Goal: Transaction & Acquisition: Purchase product/service

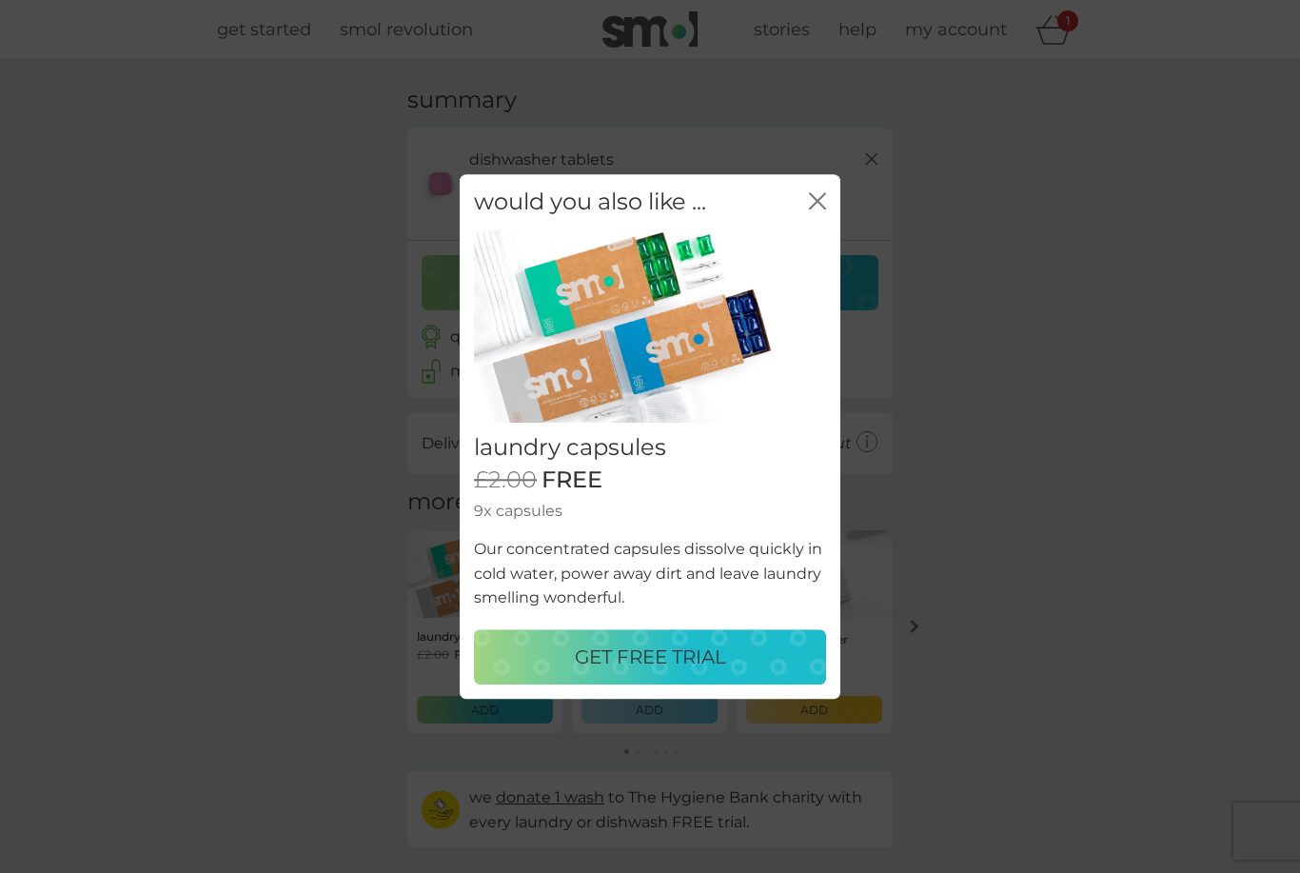
click at [817, 207] on icon "close" at bounding box center [817, 200] width 17 height 17
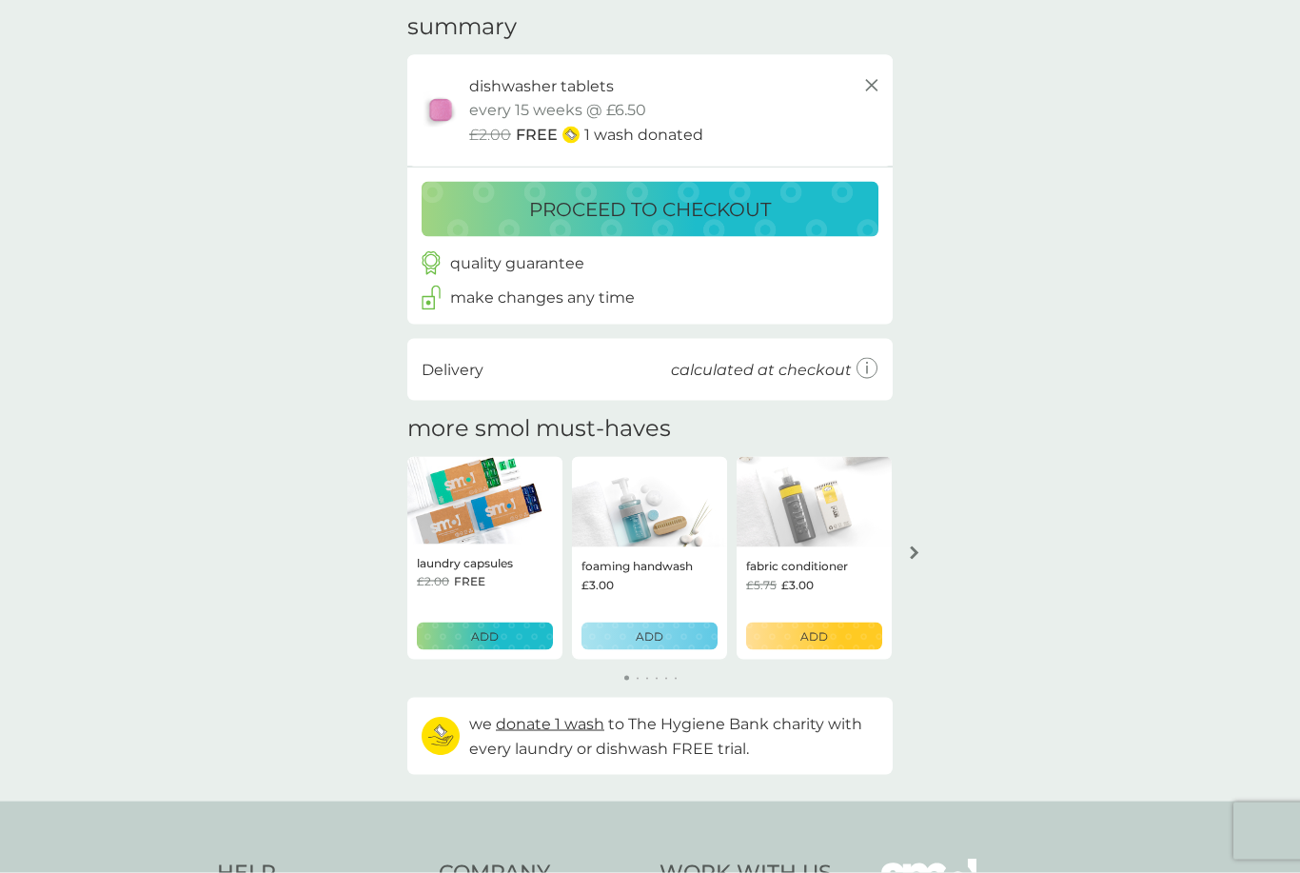
scroll to position [64, 0]
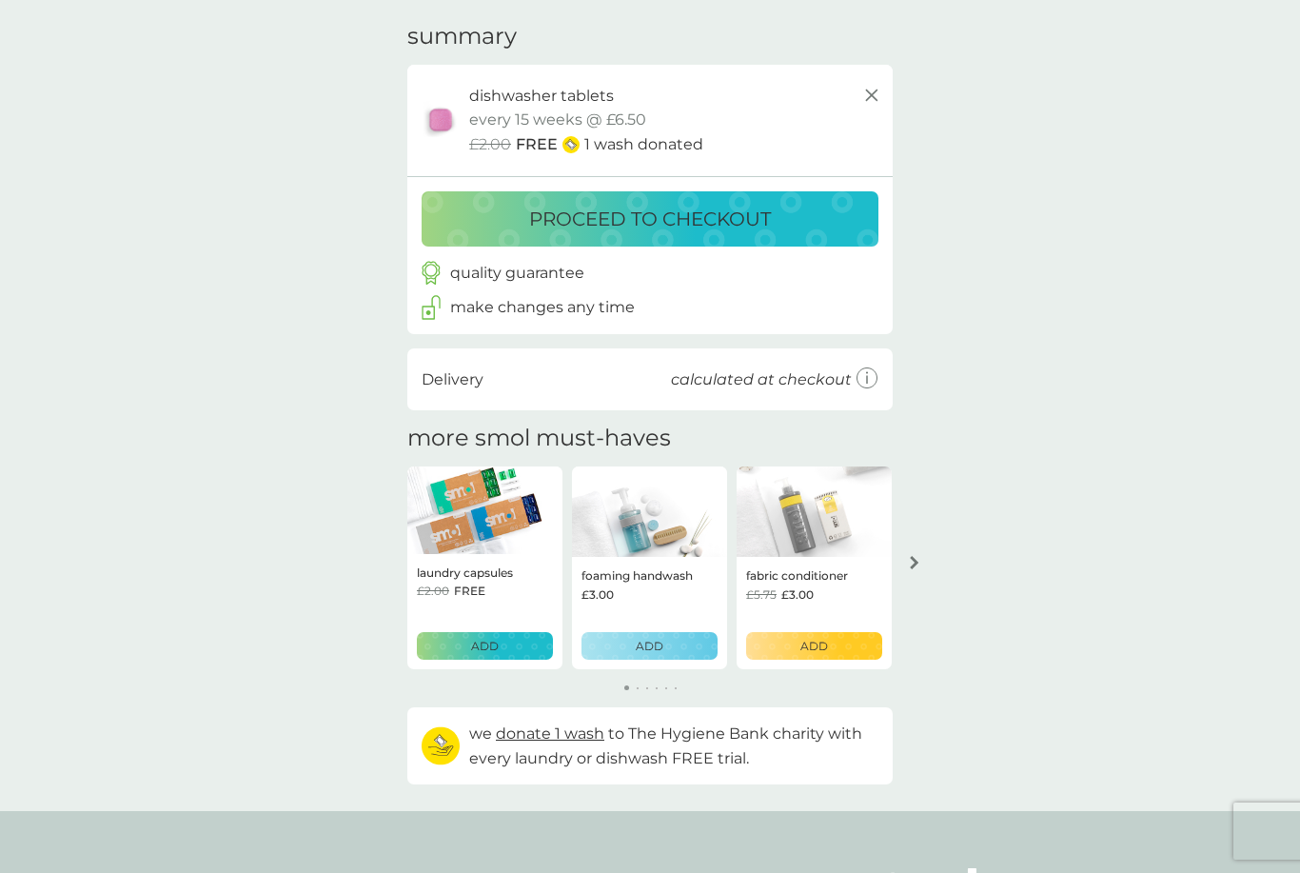
click at [489, 640] on p "ADD" at bounding box center [485, 646] width 28 height 18
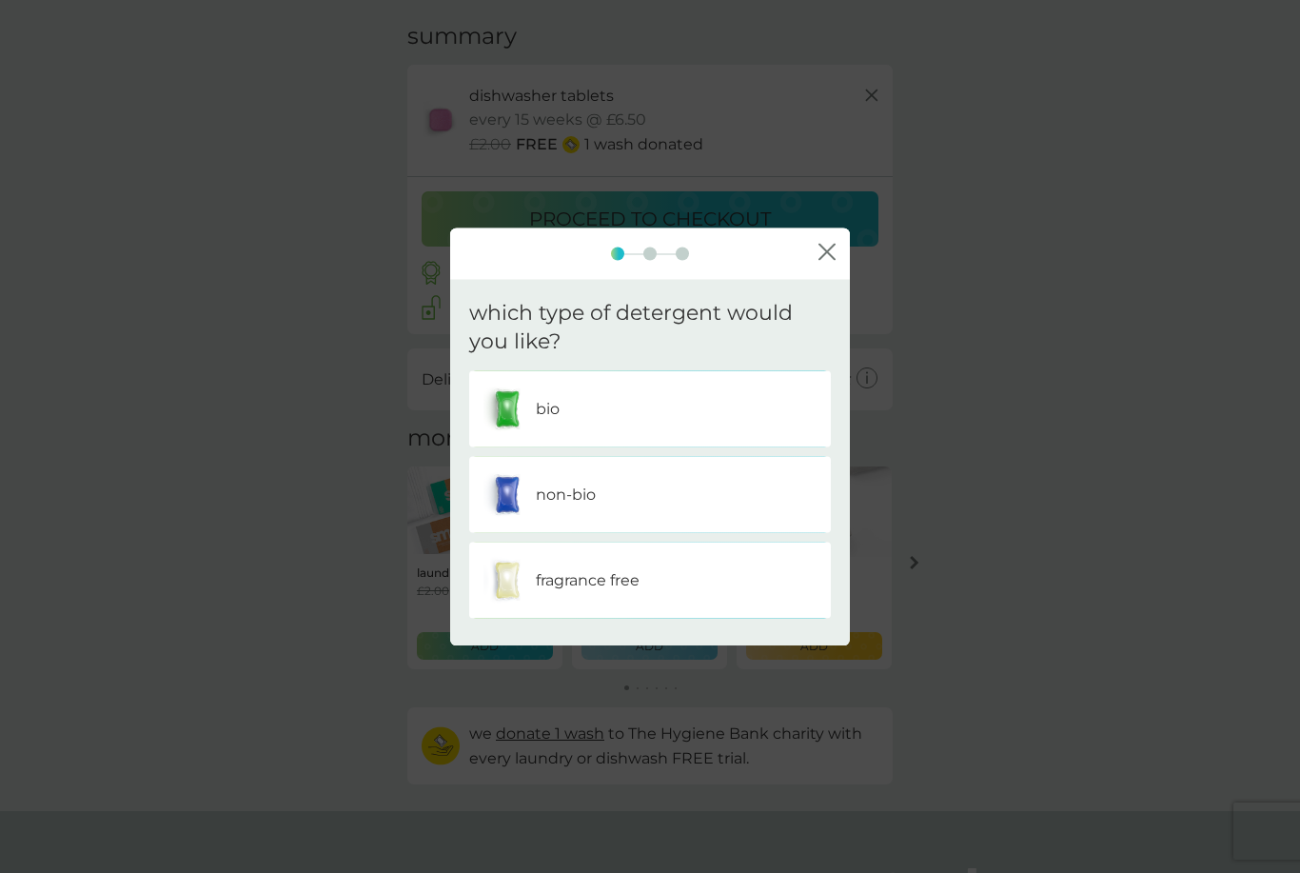
click at [747, 495] on div "non-bio" at bounding box center [650, 495] width 333 height 48
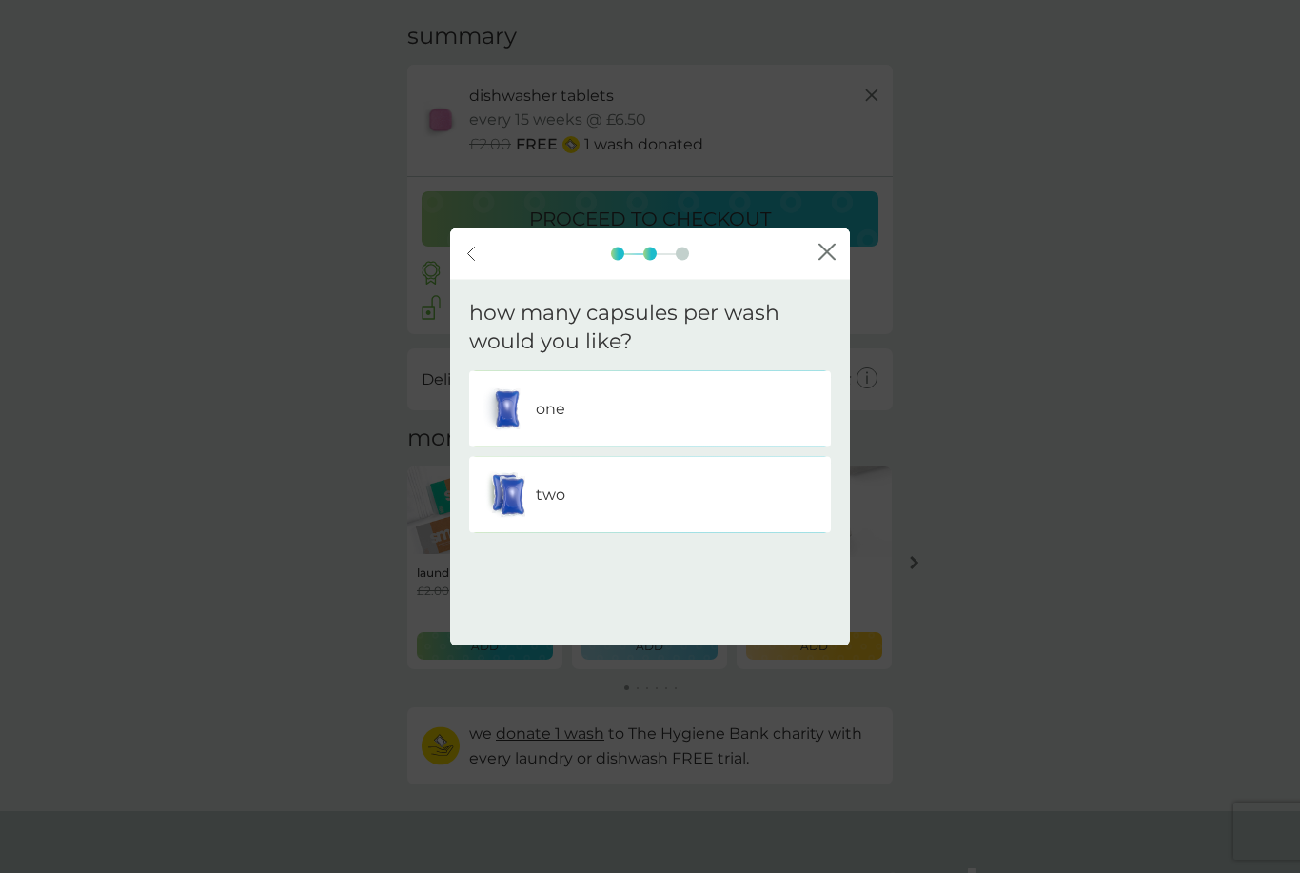
click at [769, 403] on div "one" at bounding box center [650, 410] width 333 height 48
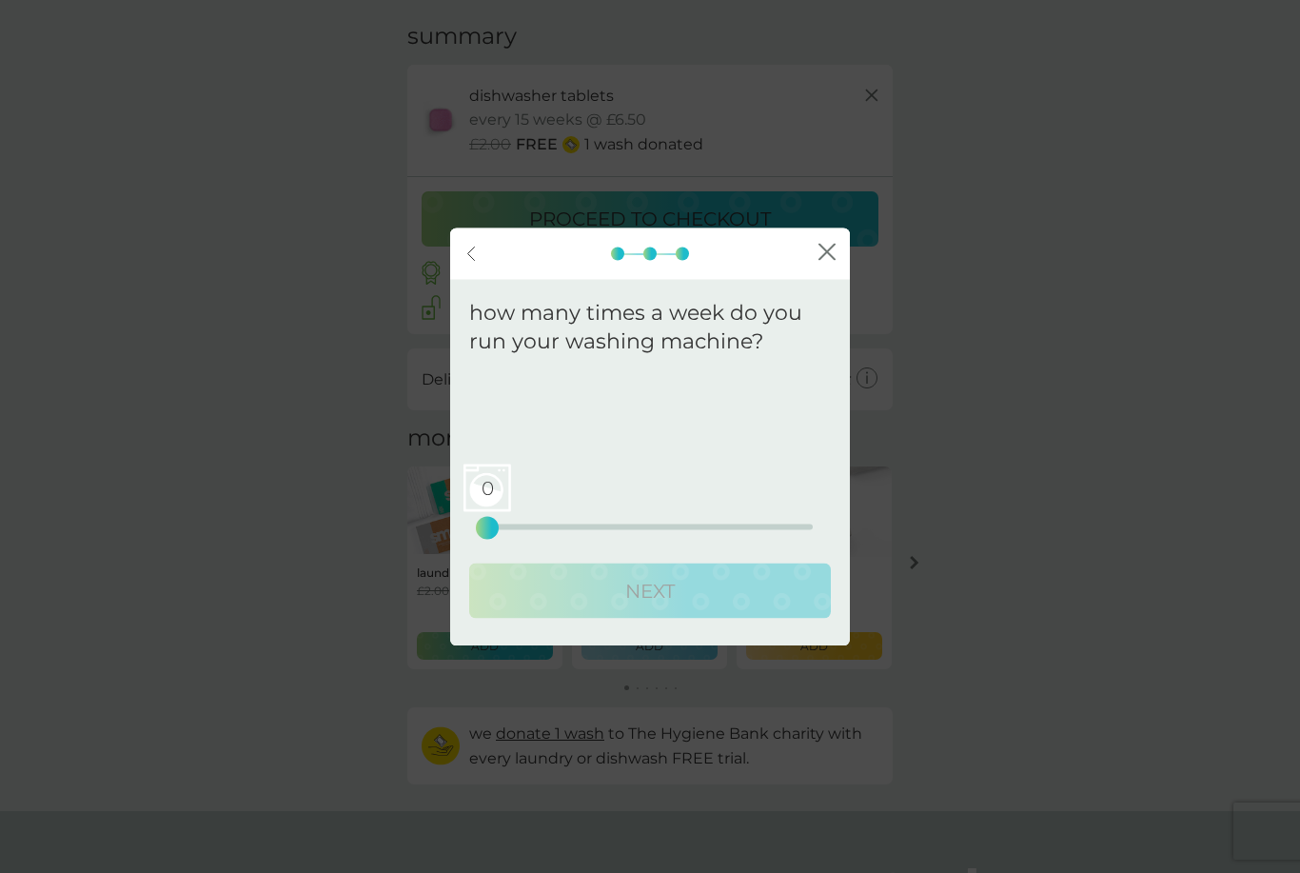
click at [491, 532] on div "0" at bounding box center [488, 528] width 8 height 8
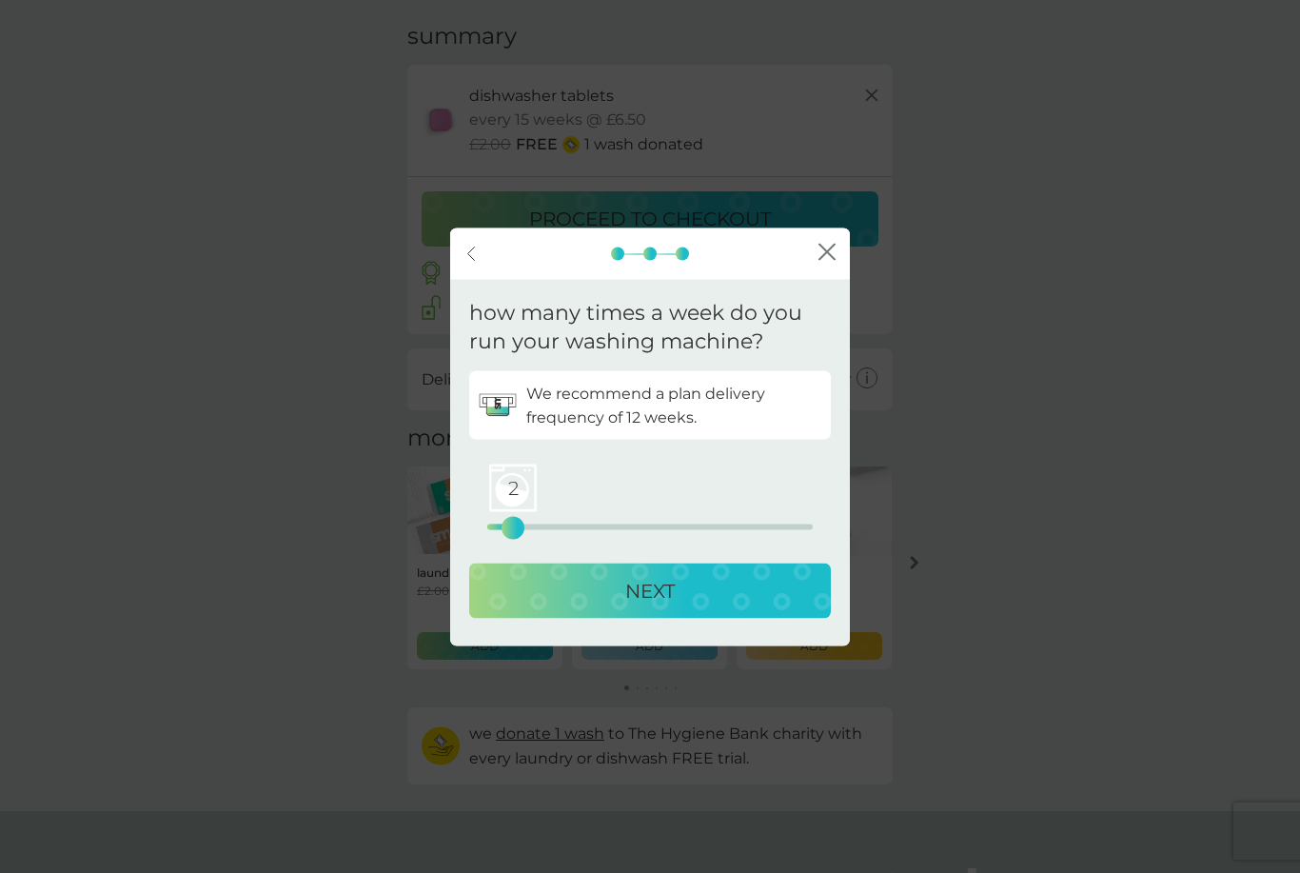
click at [753, 586] on div "NEXT" at bounding box center [650, 591] width 324 height 30
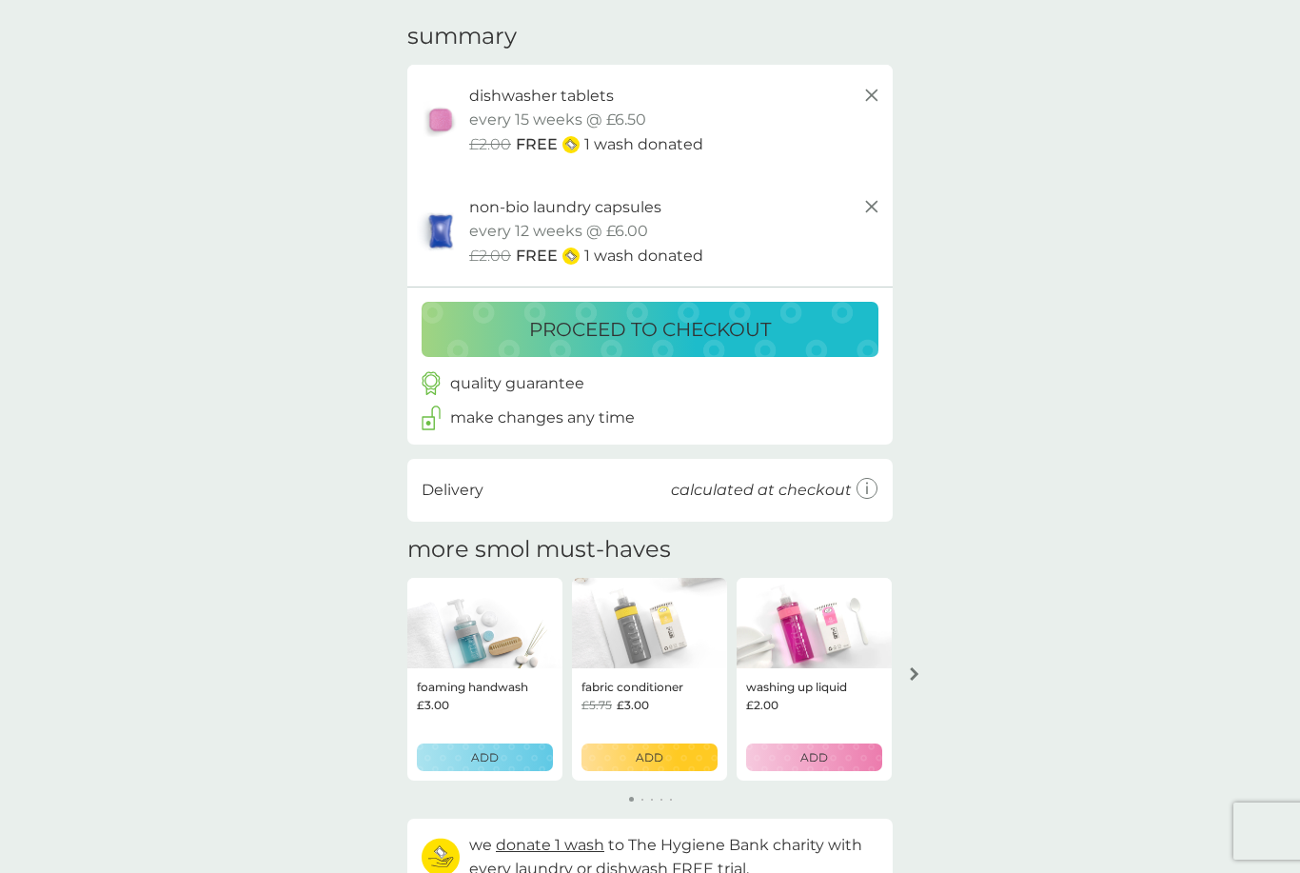
click at [913, 672] on icon "arrow right" at bounding box center [914, 673] width 9 height 13
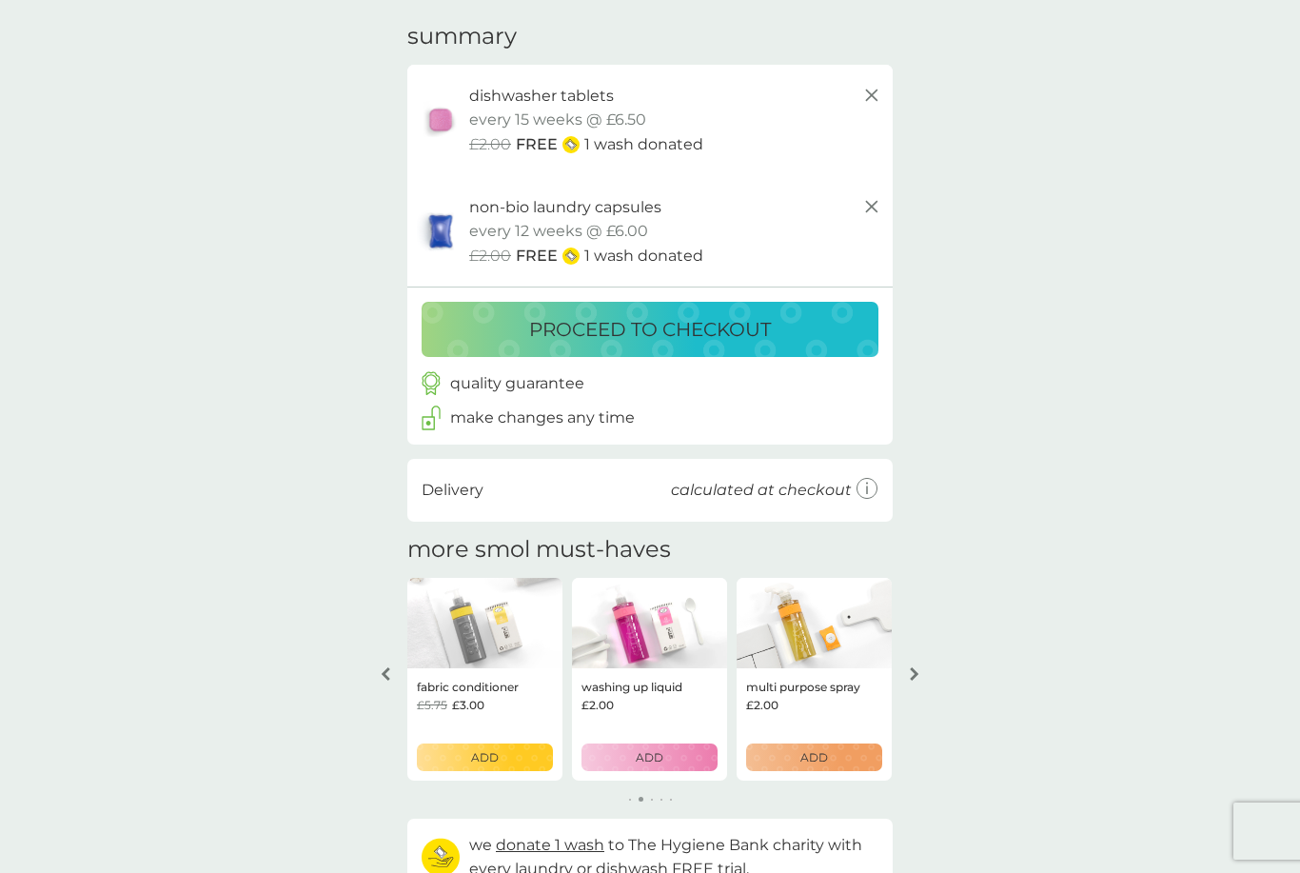
click at [917, 672] on icon "arrow right" at bounding box center [915, 673] width 10 height 13
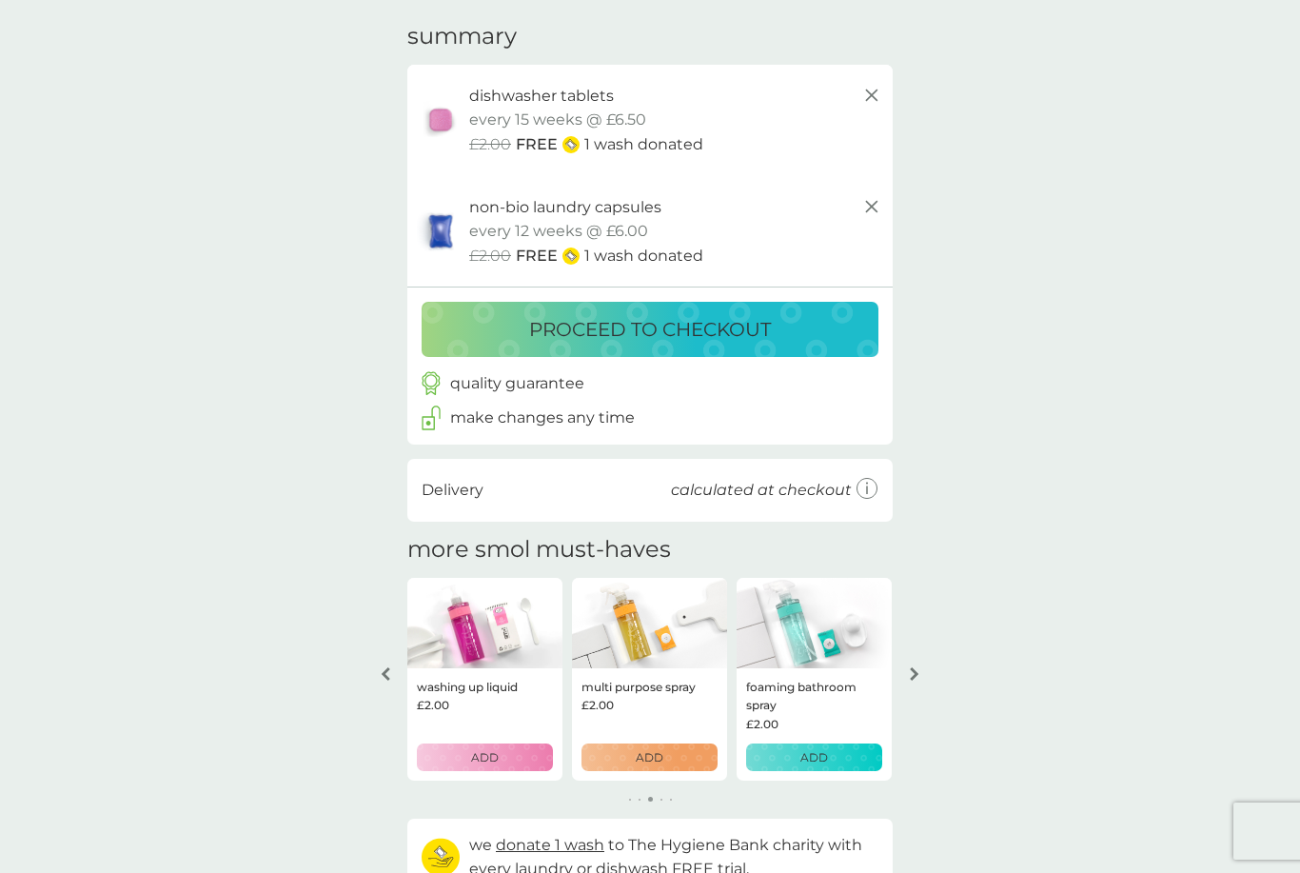
click at [924, 668] on button "arrow right" at bounding box center [915, 674] width 32 height 34
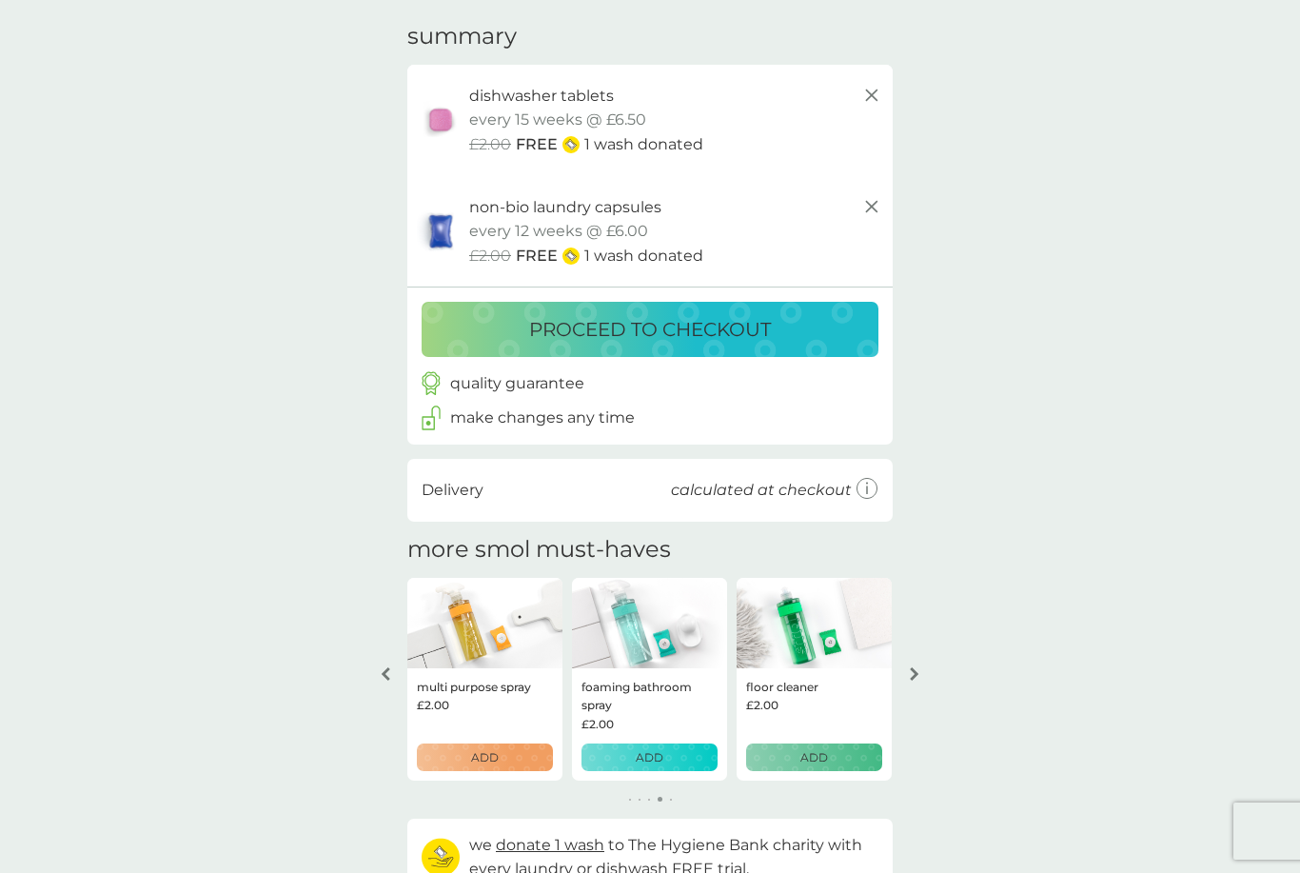
click at [917, 670] on icon "arrow right" at bounding box center [914, 673] width 9 height 13
click at [912, 670] on icon "arrow right" at bounding box center [915, 673] width 10 height 13
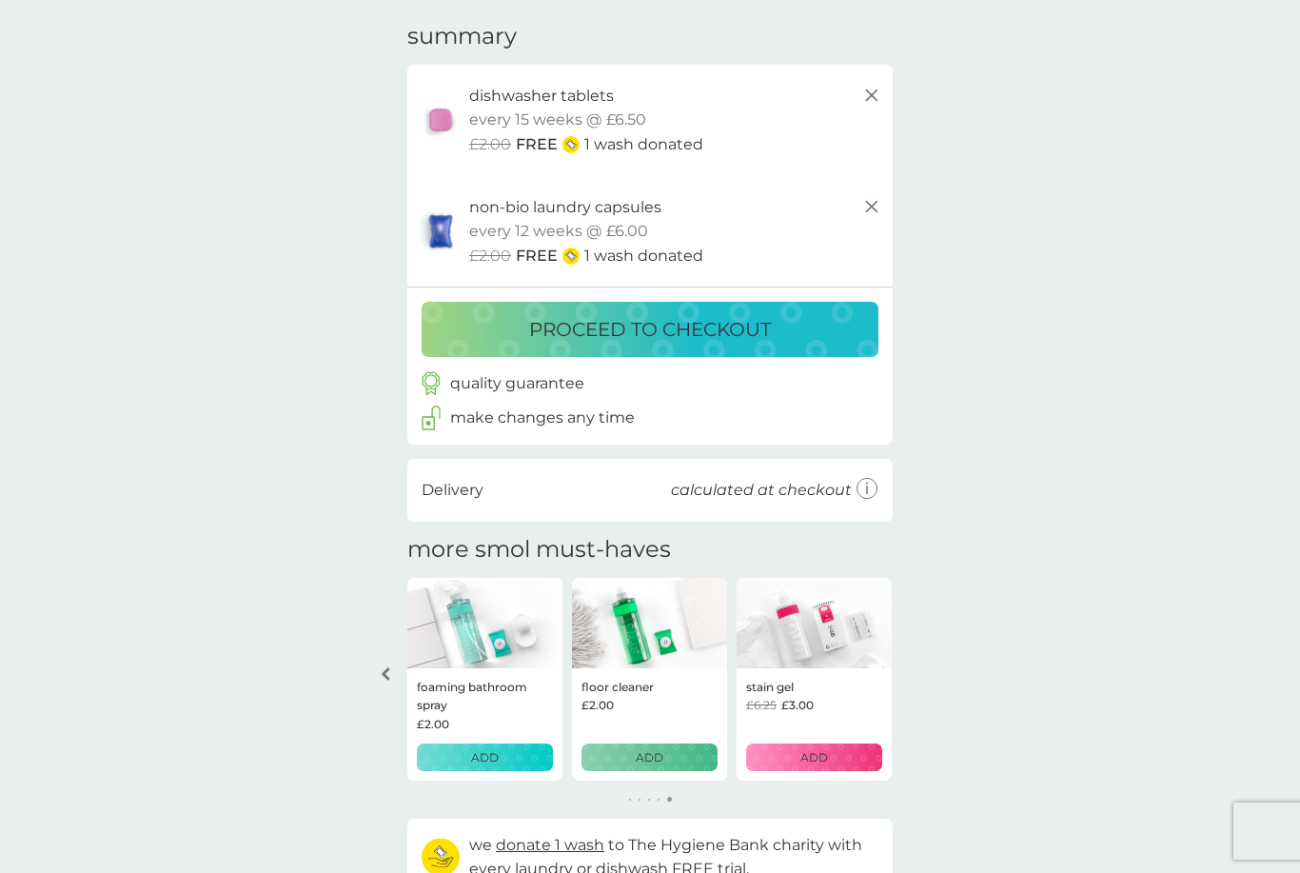
click at [918, 666] on div "your basket summary dishwasher tablets trial pack every 15 weeks @ £6.50 £2.00 …" at bounding box center [650, 459] width 1300 height 926
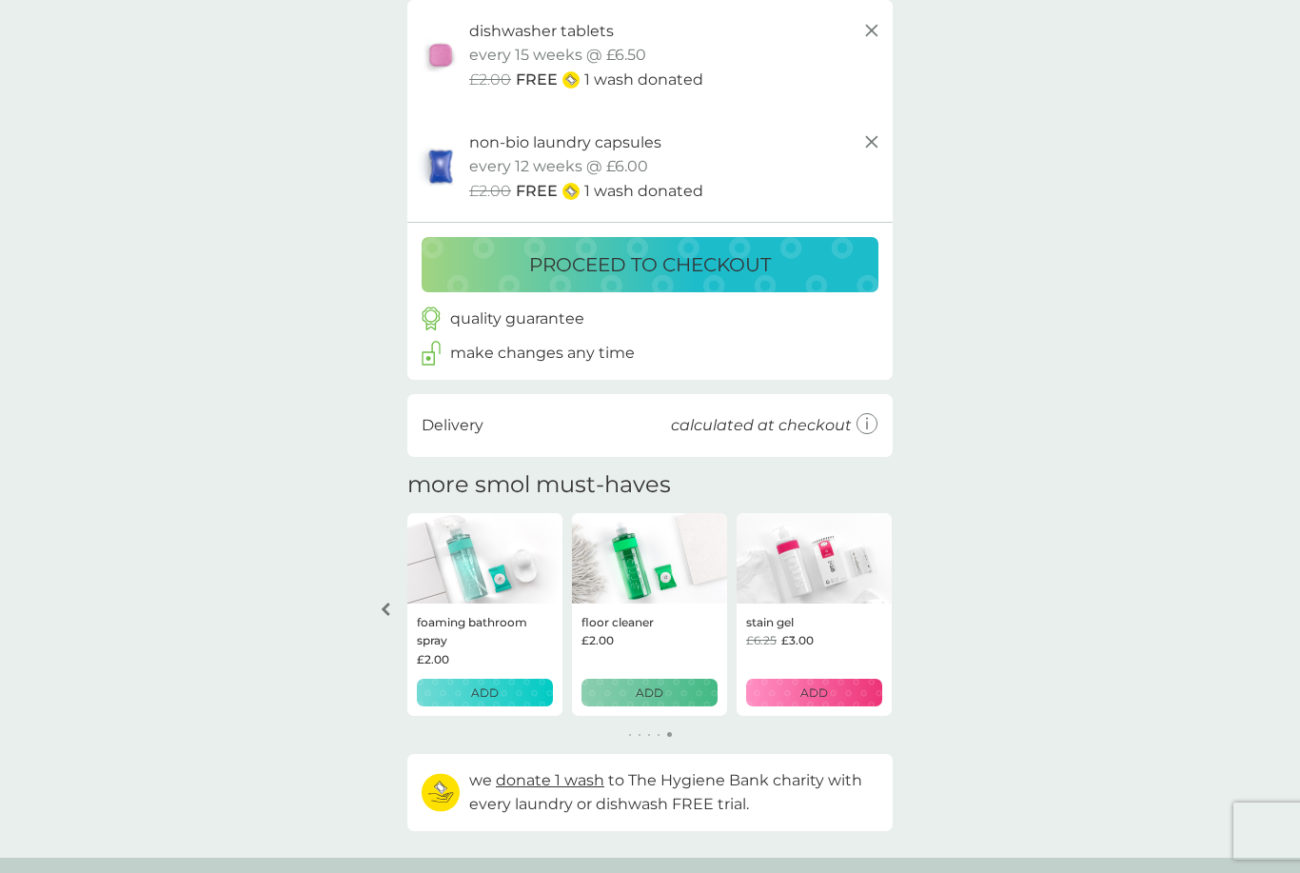
scroll to position [0, 0]
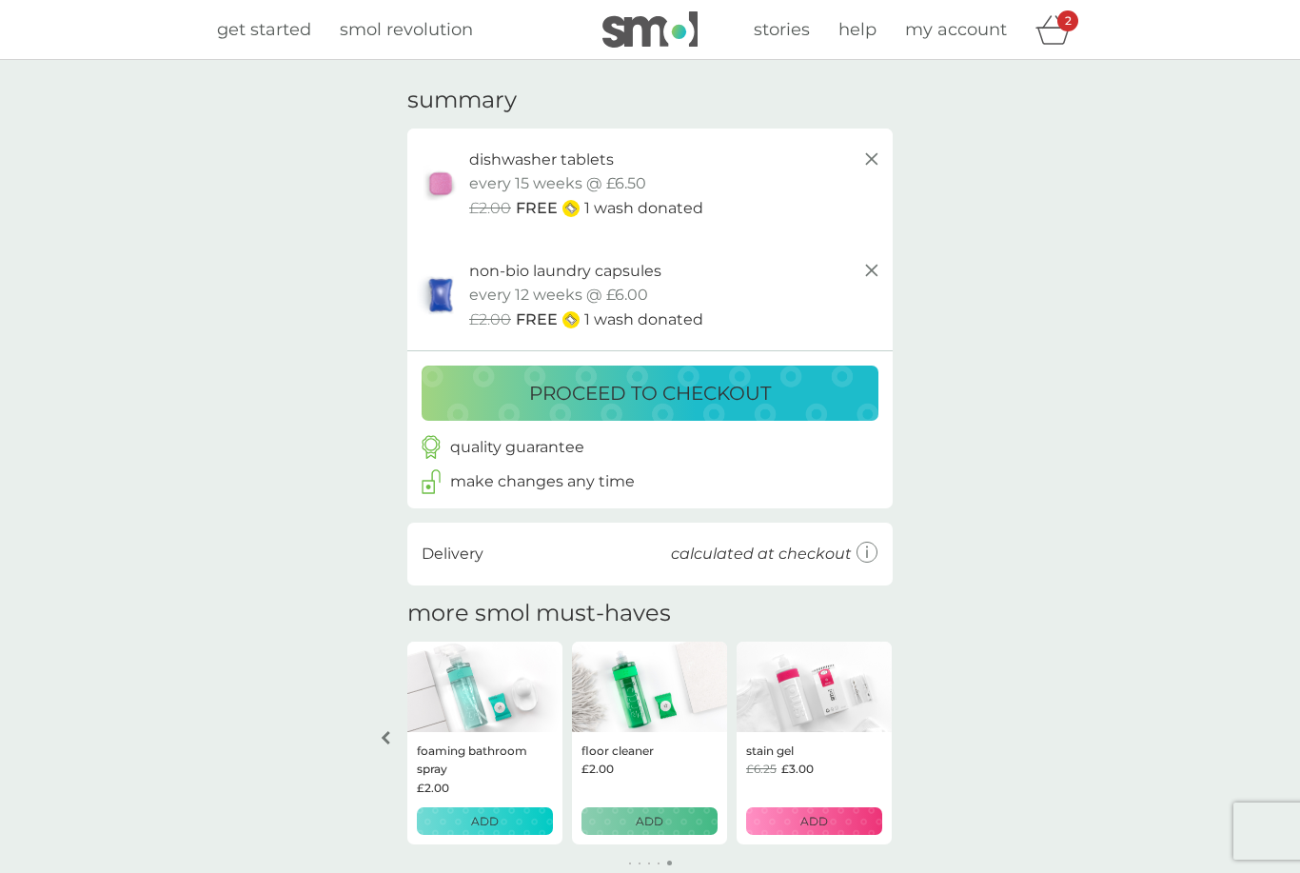
click at [802, 385] on div "proceed to checkout" at bounding box center [650, 393] width 419 height 30
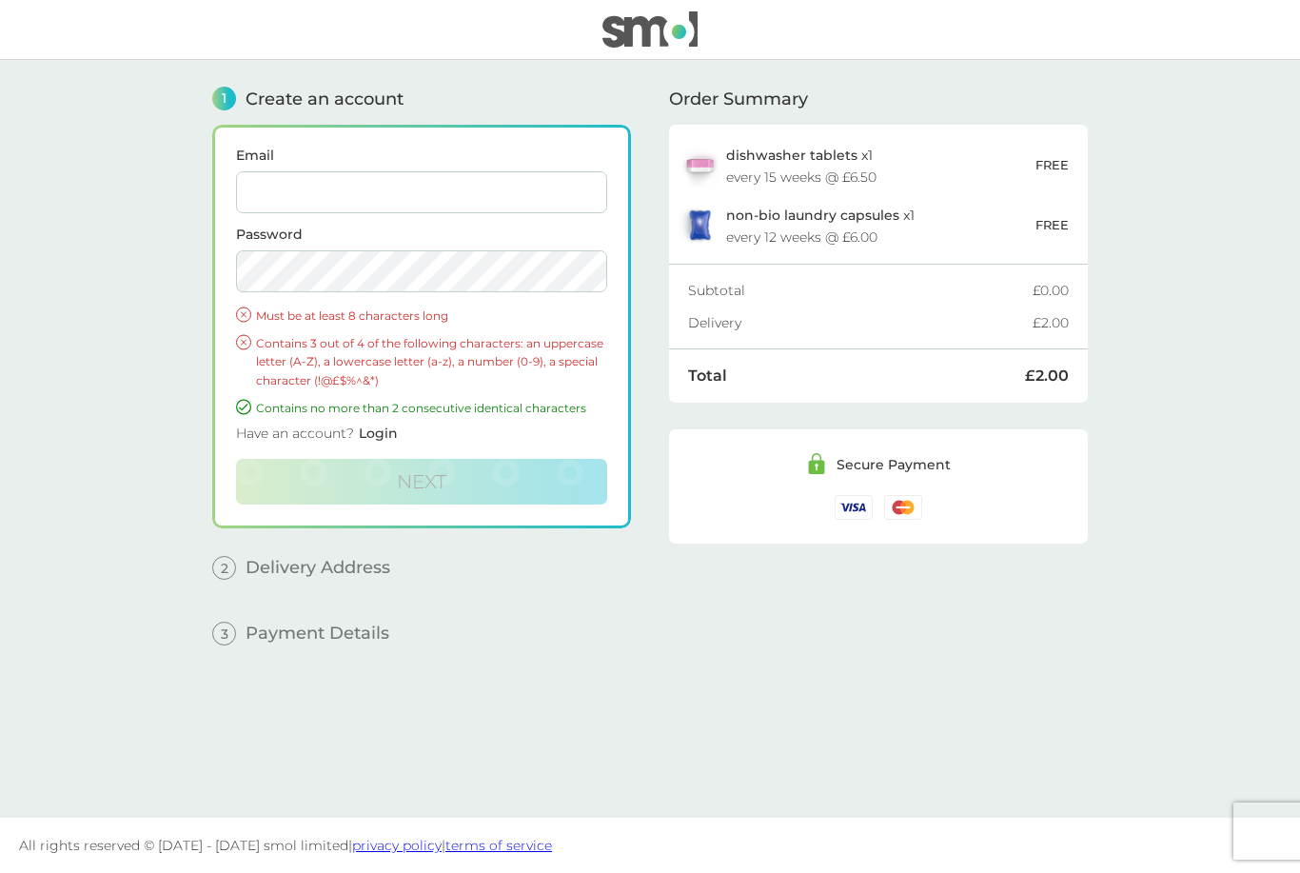
click at [467, 199] on input "Email" at bounding box center [421, 192] width 371 height 42
type input "[EMAIL_ADDRESS][DOMAIN_NAME]"
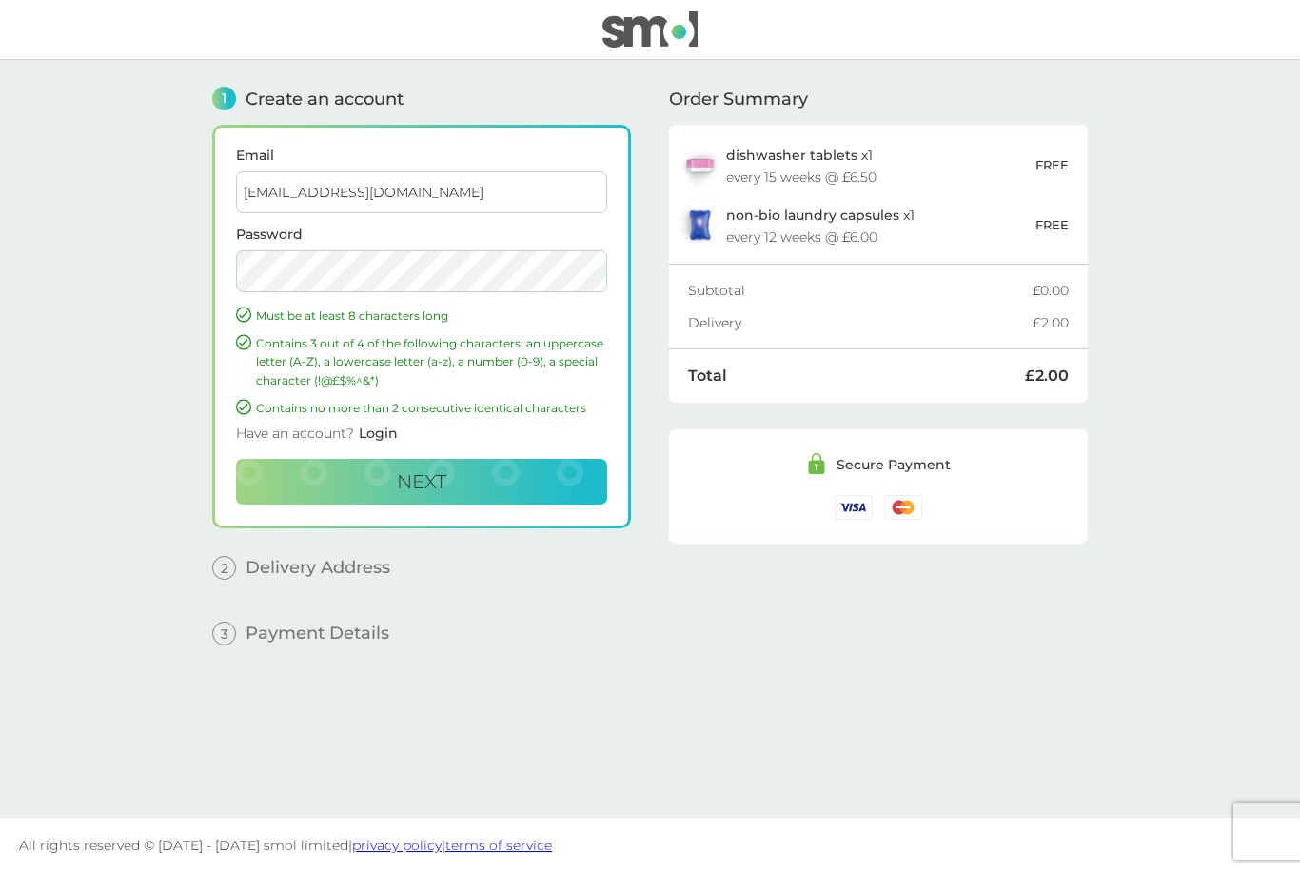
click at [317, 478] on button "Next" at bounding box center [421, 482] width 371 height 46
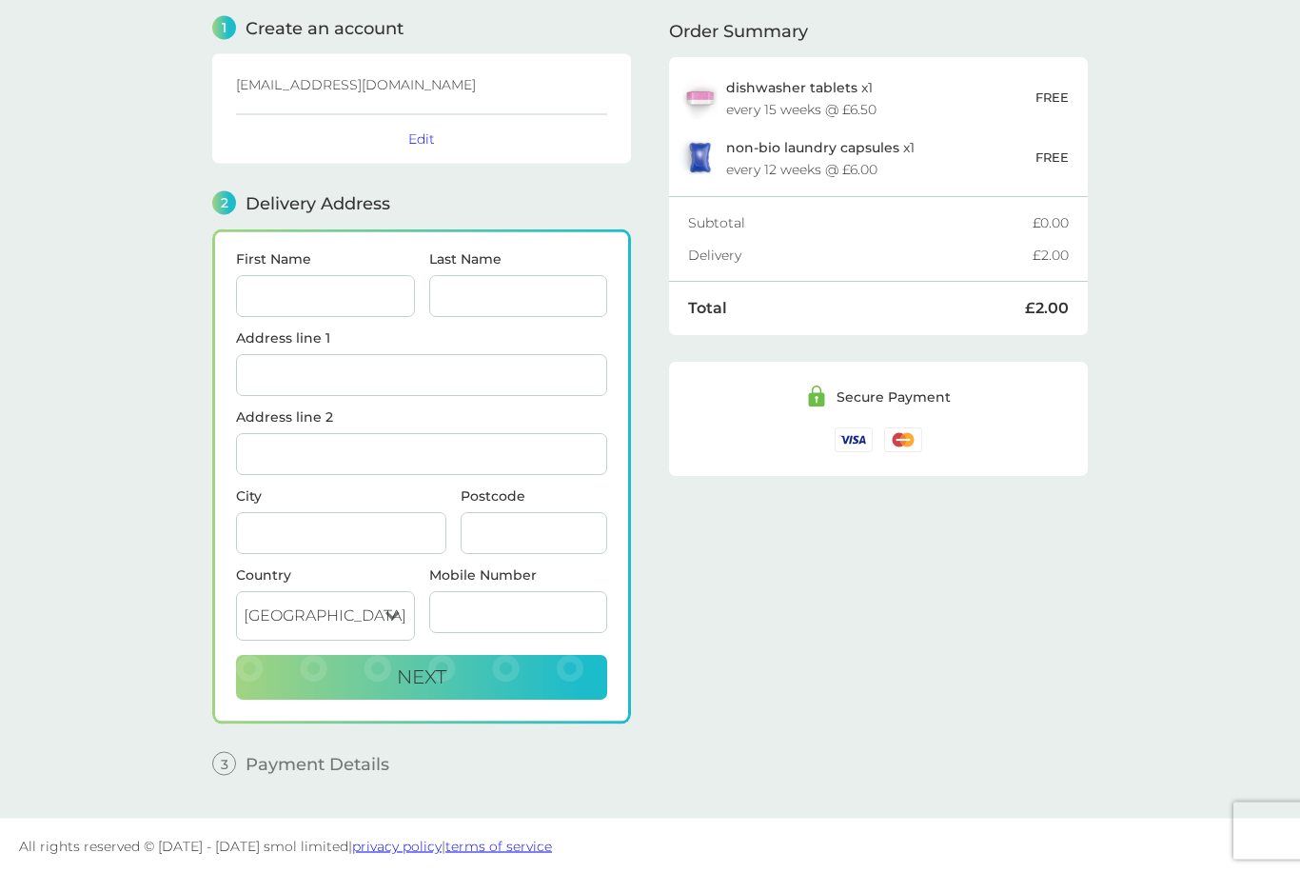
scroll to position [72, 0]
click at [271, 294] on input "First Name" at bounding box center [325, 296] width 179 height 42
type input "Lucy"
click at [518, 276] on input "Last Name" at bounding box center [518, 296] width 179 height 42
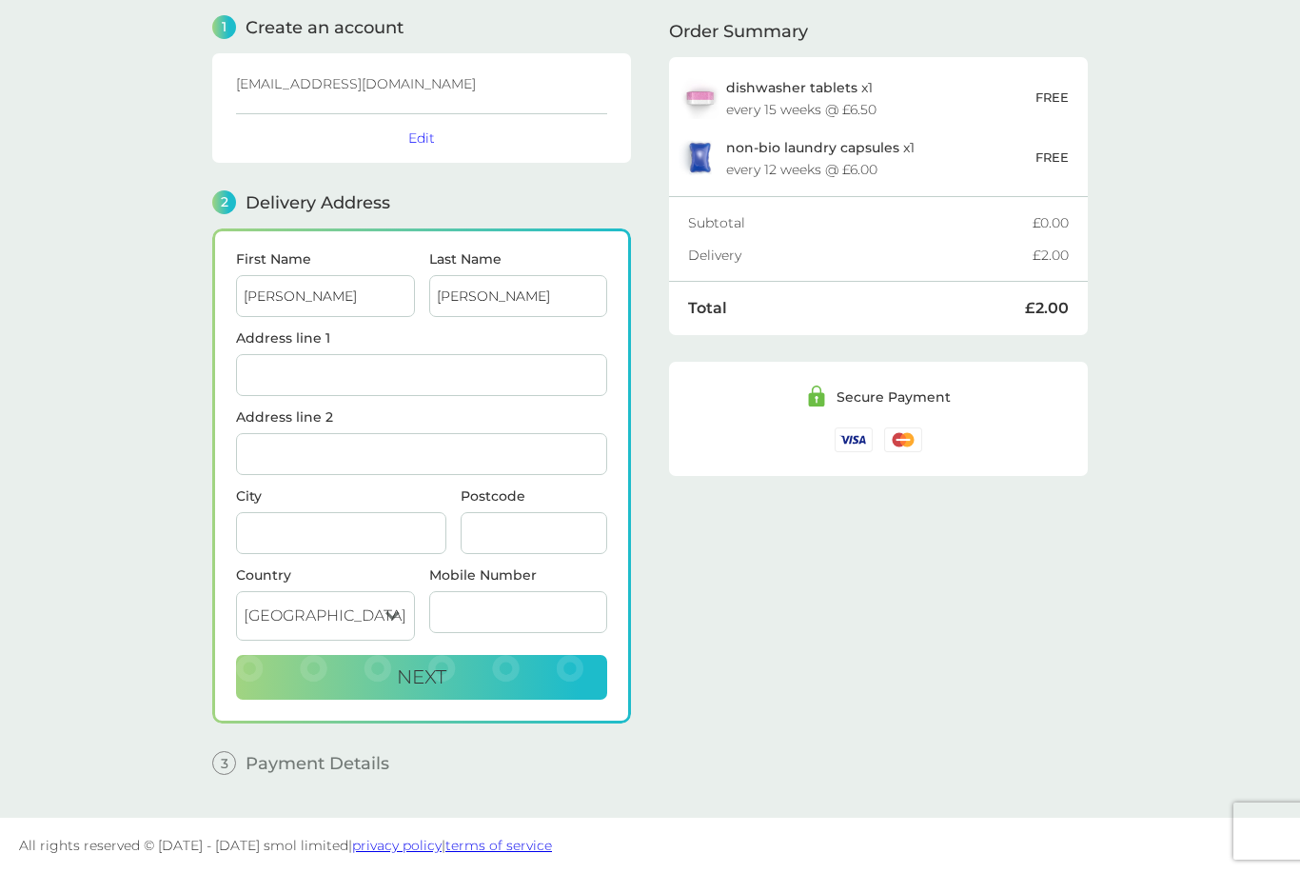
type input "Heathershaw"
click at [312, 373] on input "Address line 1" at bounding box center [421, 375] width 371 height 42
click at [290, 426] on div "28 Water Lane - Bassingham Lincoln LN5 9LA" at bounding box center [421, 426] width 369 height 30
type input "28 Water Lane, Bassingham"
type input "Lincoln"
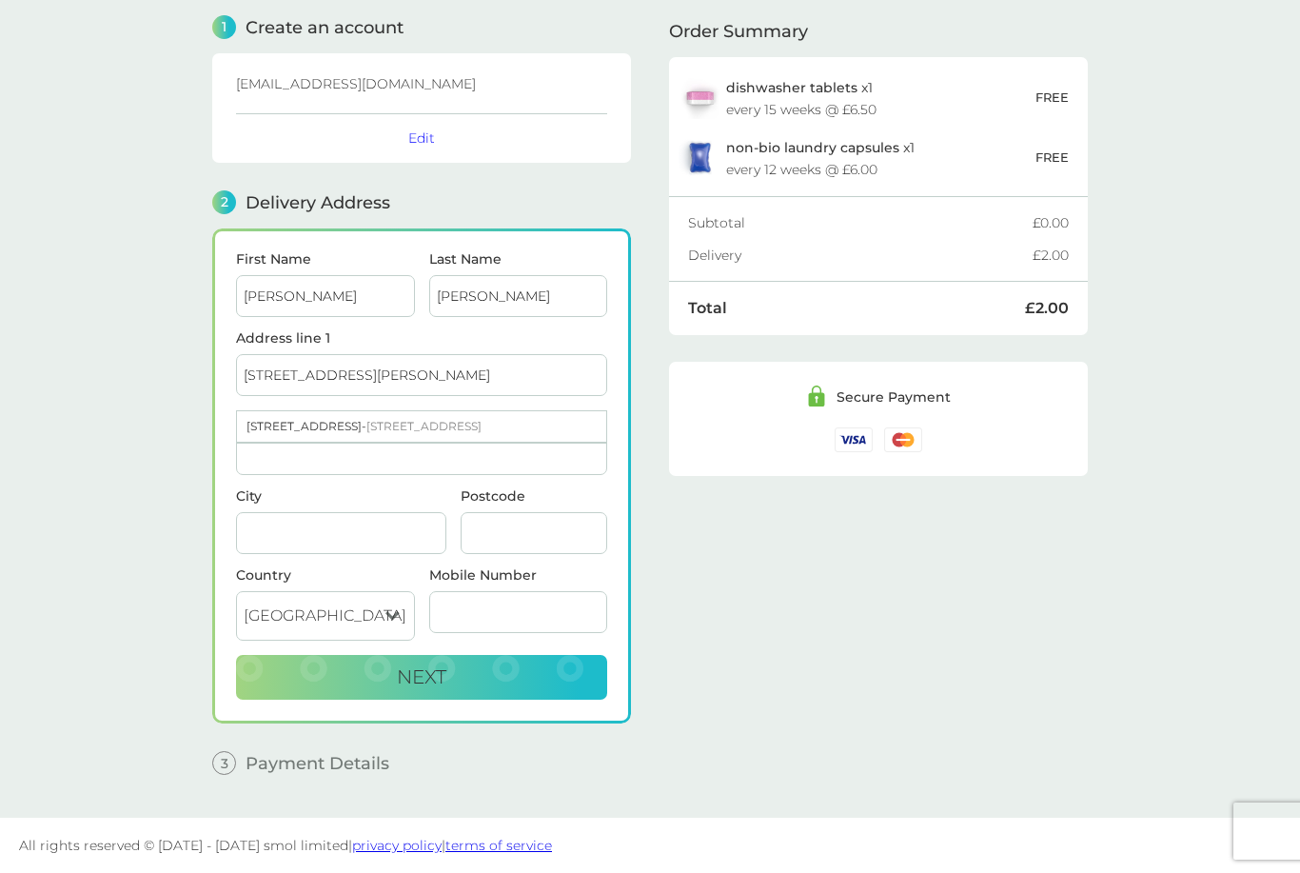
type input "LN5 9LA"
click at [299, 670] on button "Next" at bounding box center [421, 678] width 371 height 46
type input "07928277578"
click at [408, 673] on span "Next" at bounding box center [421, 676] width 49 height 23
checkbox input "true"
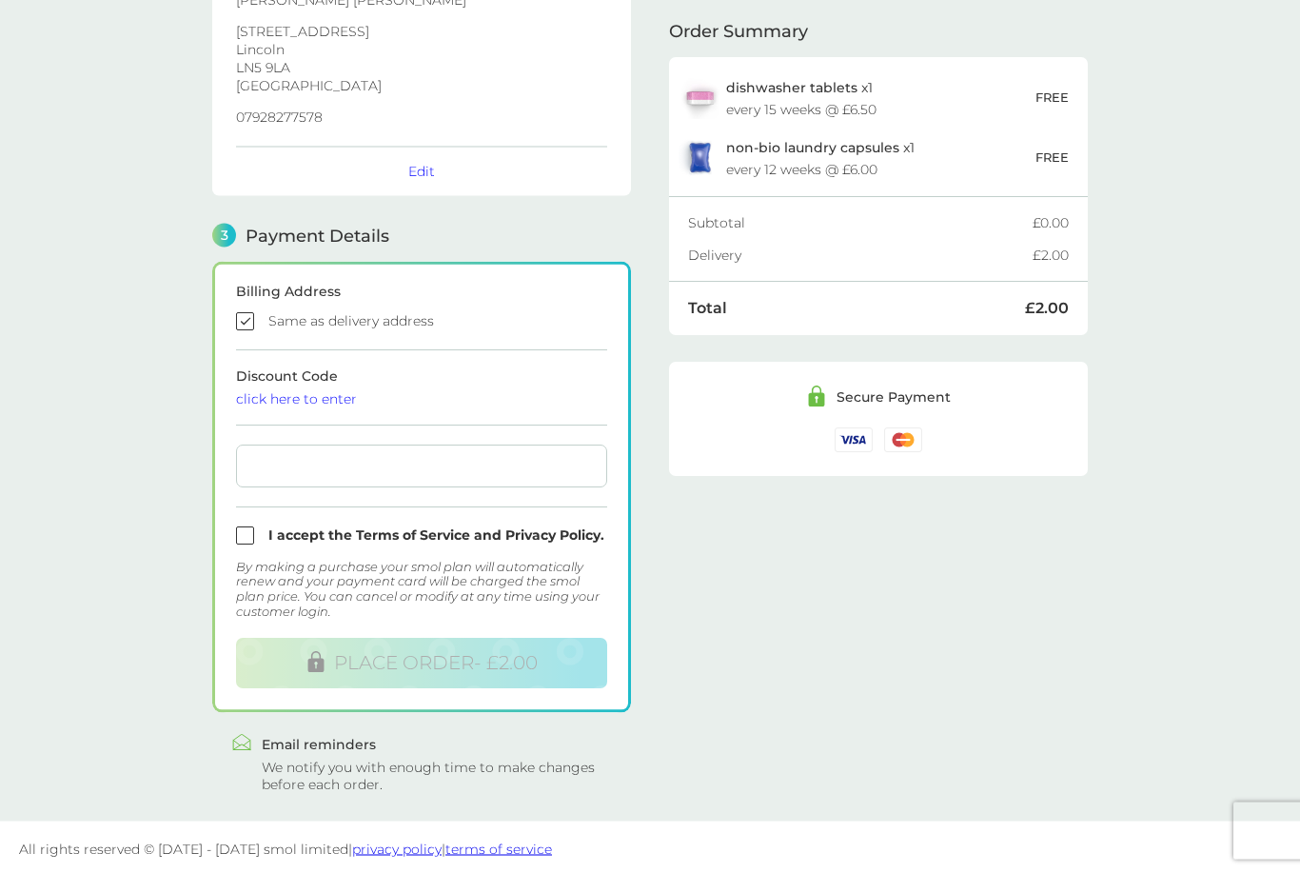
scroll to position [331, 0]
click at [251, 529] on input "checkbox" at bounding box center [421, 535] width 371 height 18
checkbox input "true"
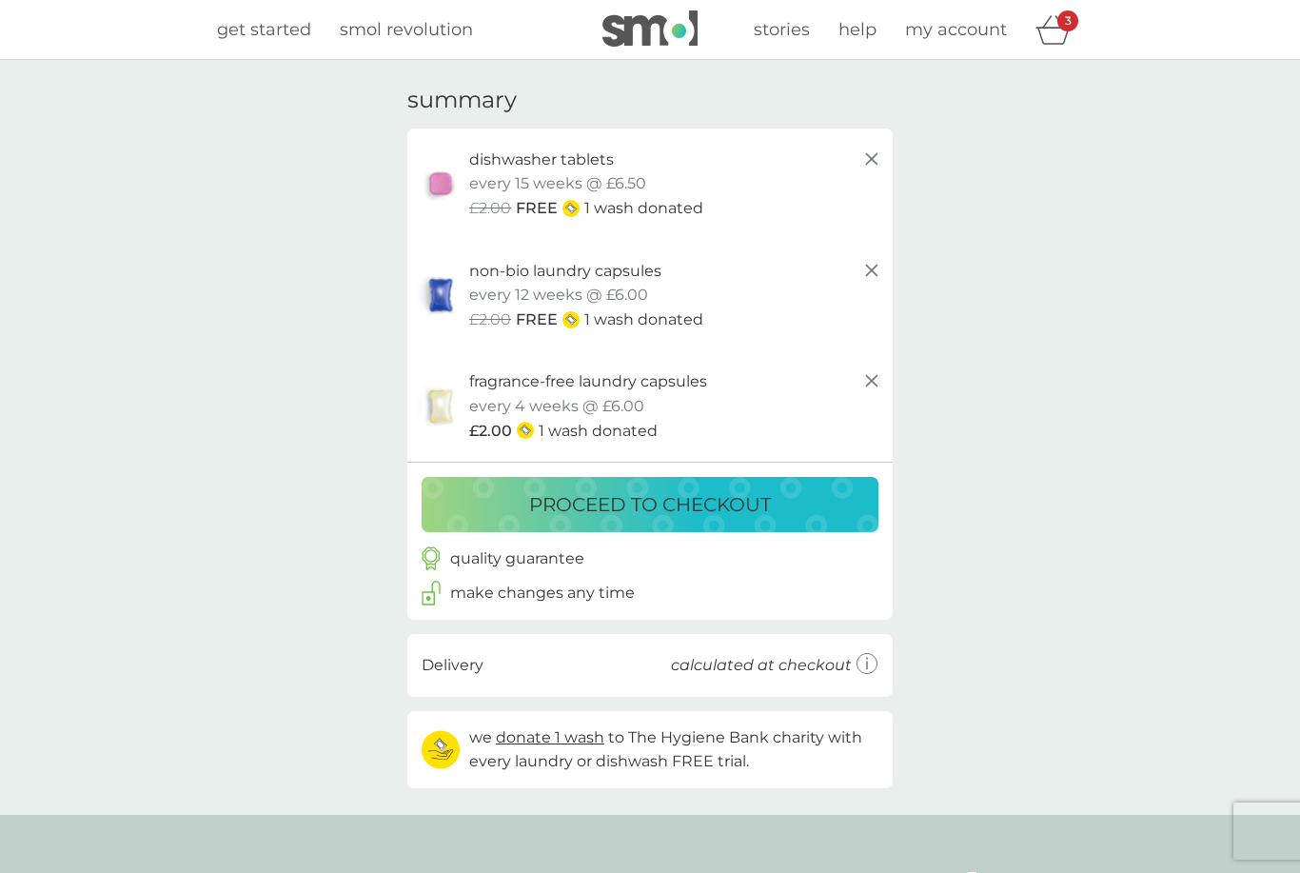
click at [792, 514] on button "proceed to checkout" at bounding box center [650, 504] width 457 height 55
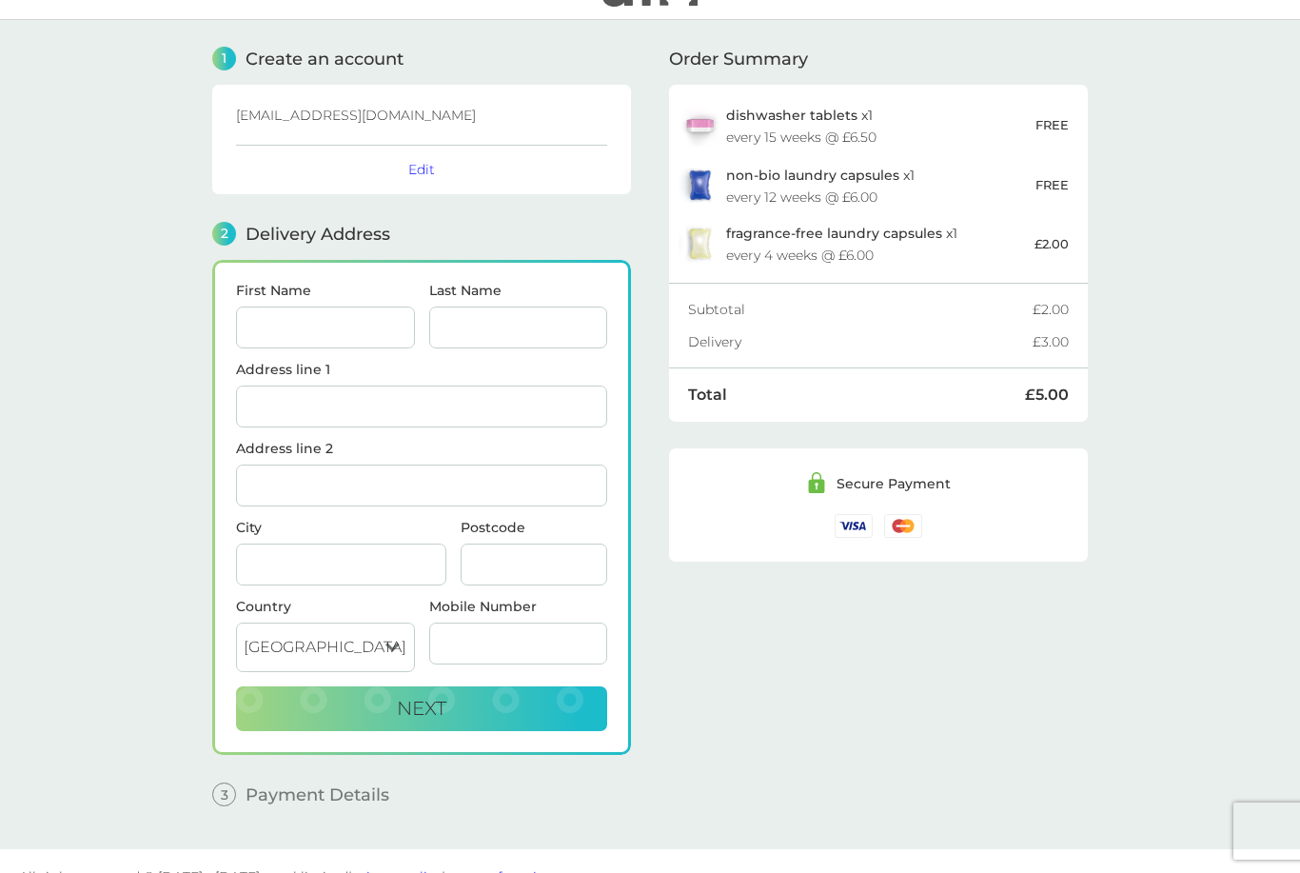
scroll to position [73, 0]
